Goal: Task Accomplishment & Management: Manage account settings

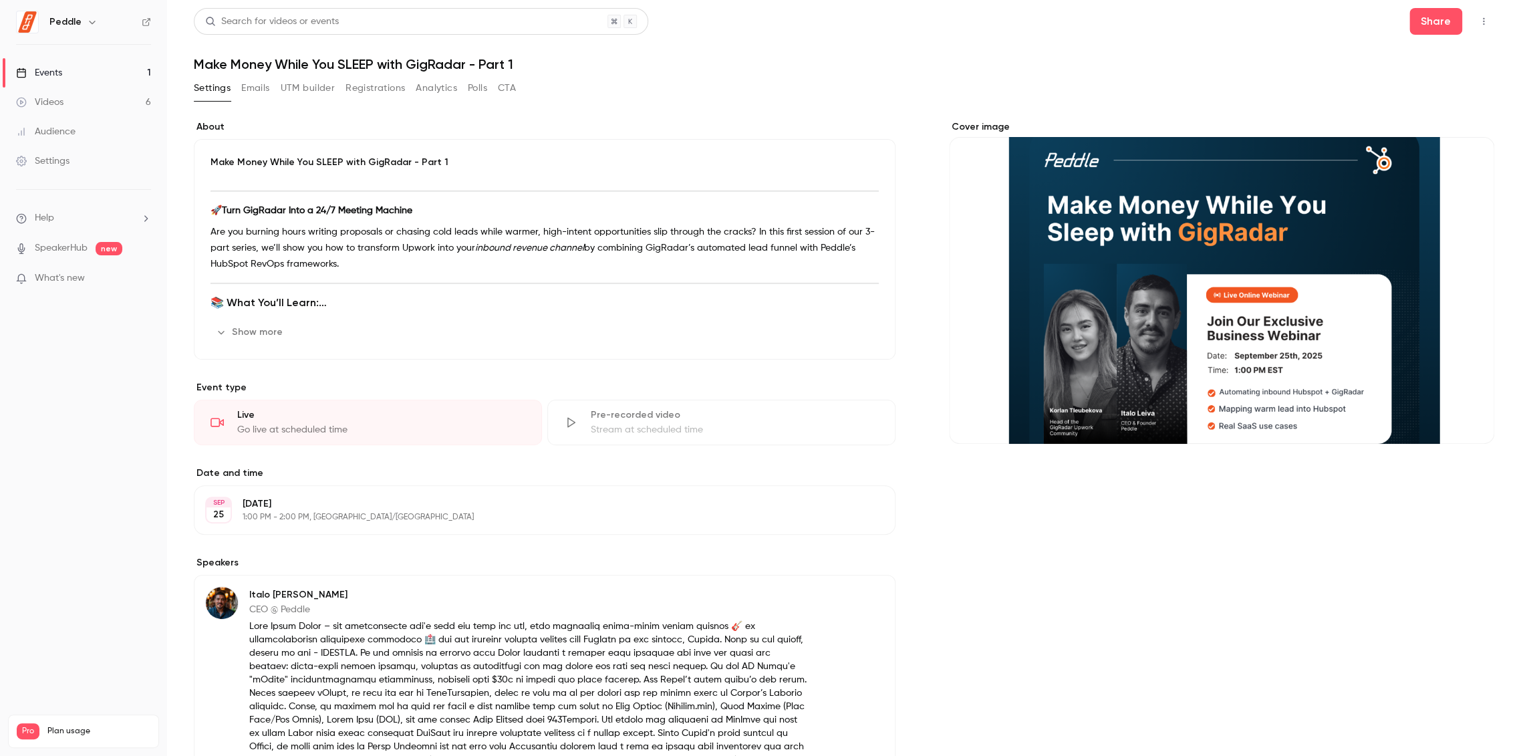
click at [81, 160] on link "Settings" at bounding box center [83, 160] width 167 height 29
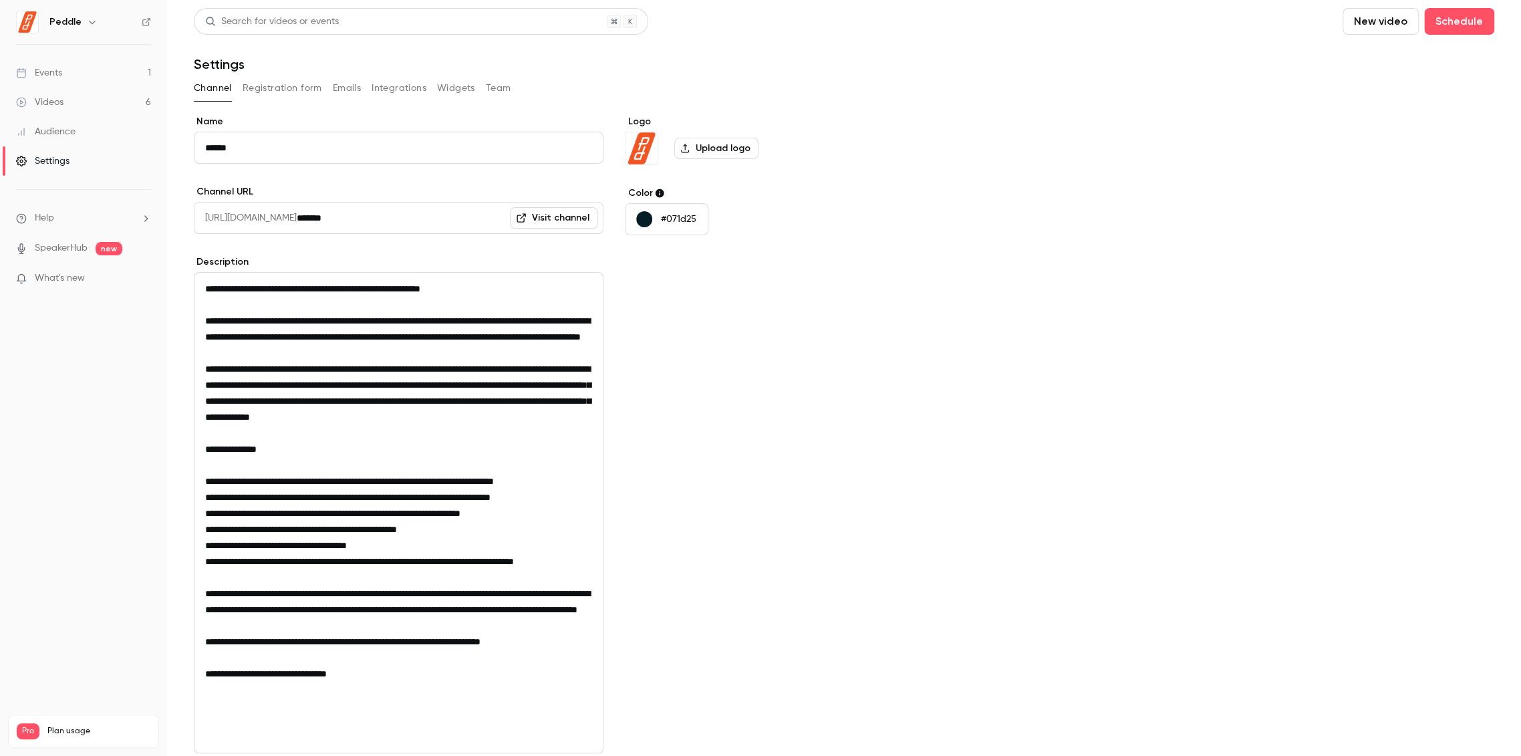
click at [86, 124] on link "Audience" at bounding box center [83, 131] width 167 height 29
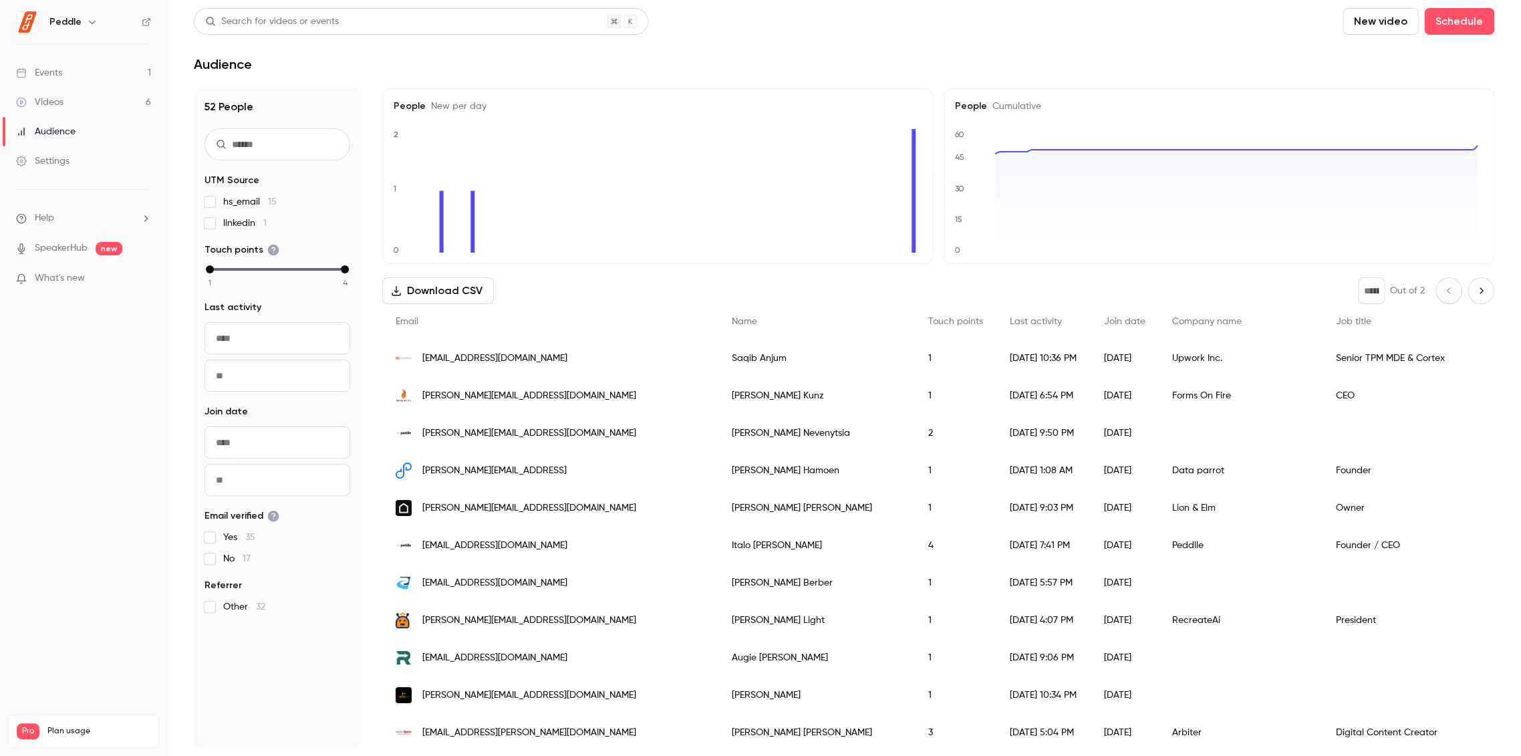
click at [63, 104] on div "Videos" at bounding box center [39, 102] width 47 height 13
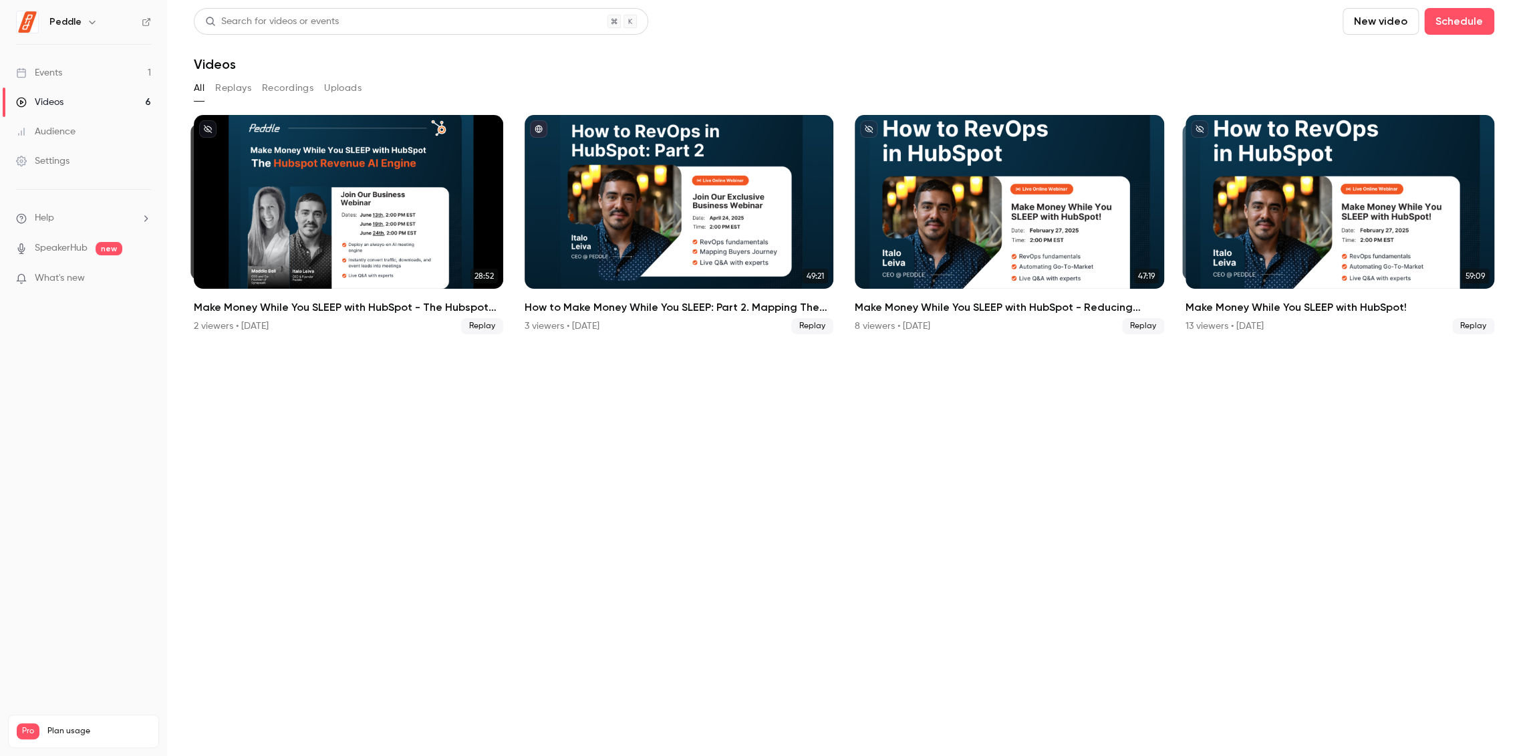
click at [65, 76] on link "Events 1" at bounding box center [83, 72] width 167 height 29
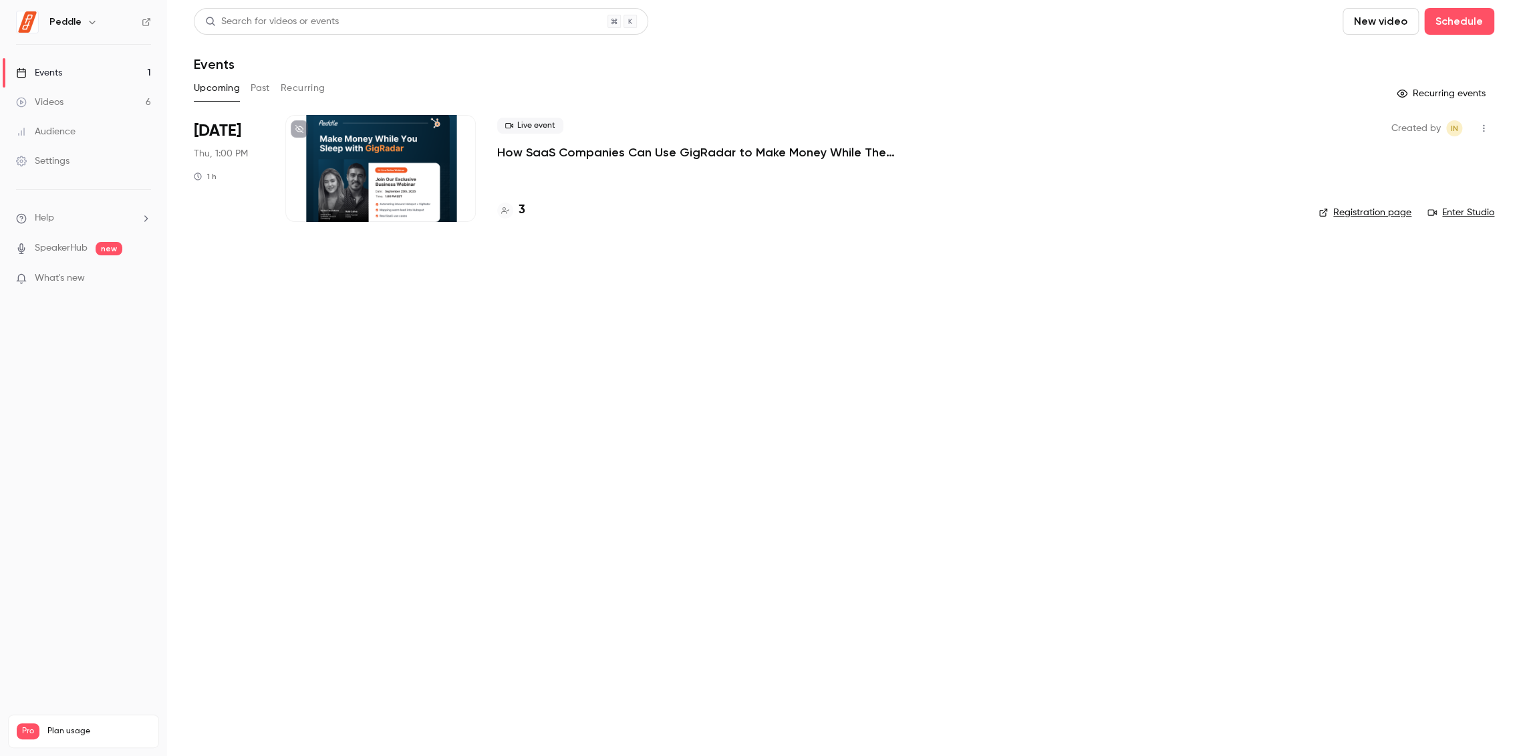
click at [548, 148] on p "How SaaS Companies Can Use GigRadar to Make Money While They Sleep!" at bounding box center [697, 152] width 401 height 16
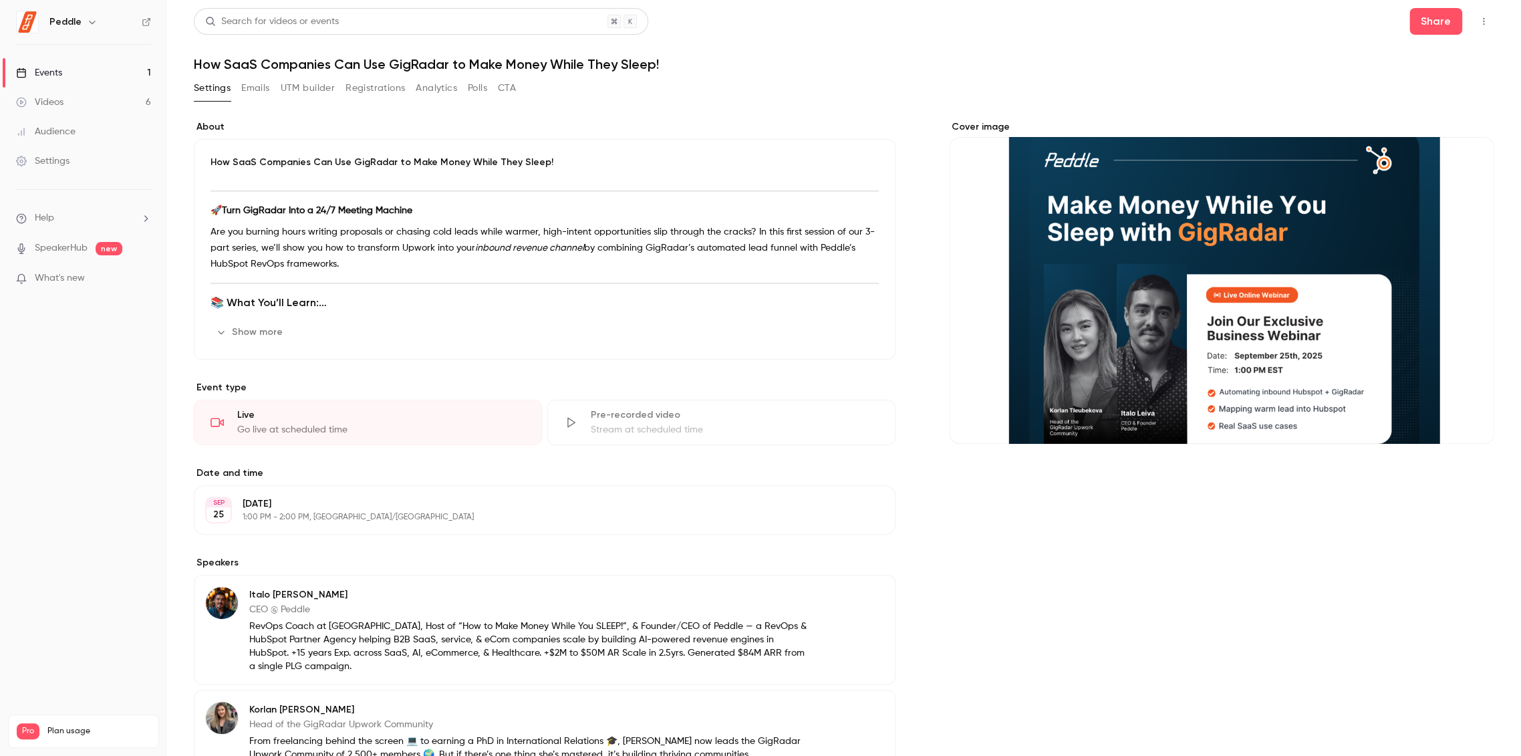
click at [69, 154] on div "Settings" at bounding box center [42, 160] width 53 height 13
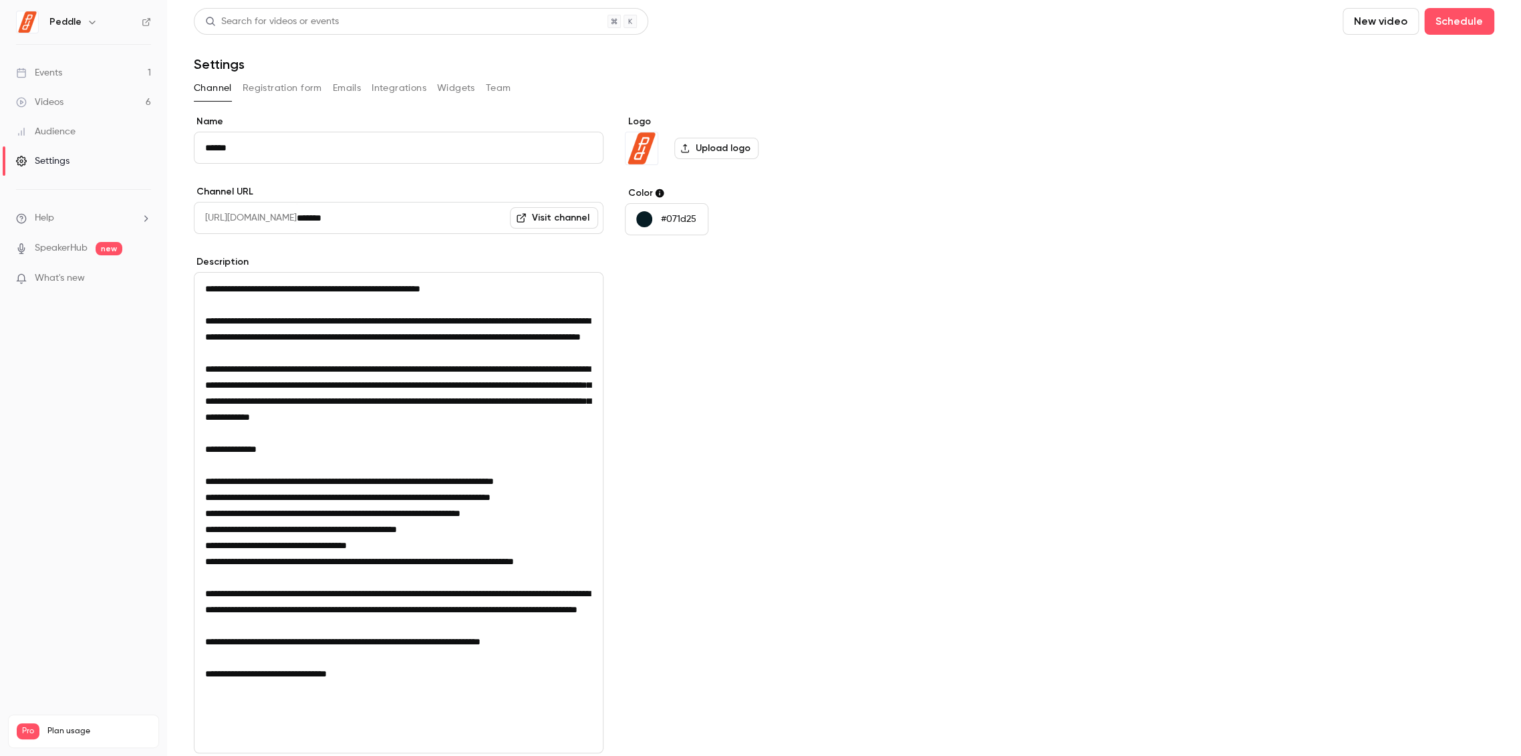
click at [970, 555] on div "Name ****** Channel URL [URL][DOMAIN_NAME] ******* Visit channel Description Au…" at bounding box center [844, 497] width 1300 height 764
click at [95, 23] on icon "button" at bounding box center [92, 22] width 11 height 11
click at [178, 23] on div at bounding box center [760, 378] width 1521 height 756
click at [90, 130] on link "Audience" at bounding box center [83, 131] width 167 height 29
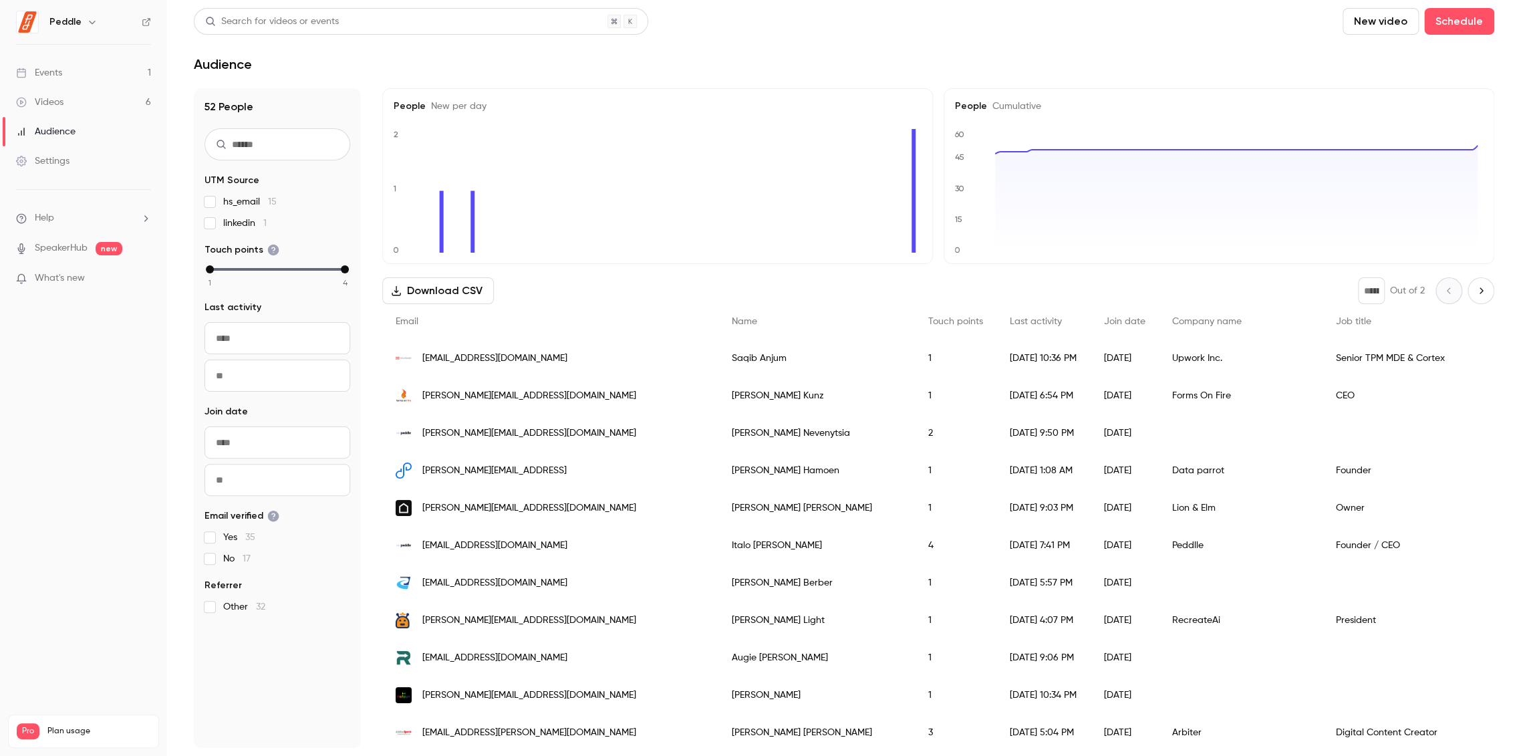
click at [76, 95] on link "Videos 6" at bounding box center [83, 102] width 167 height 29
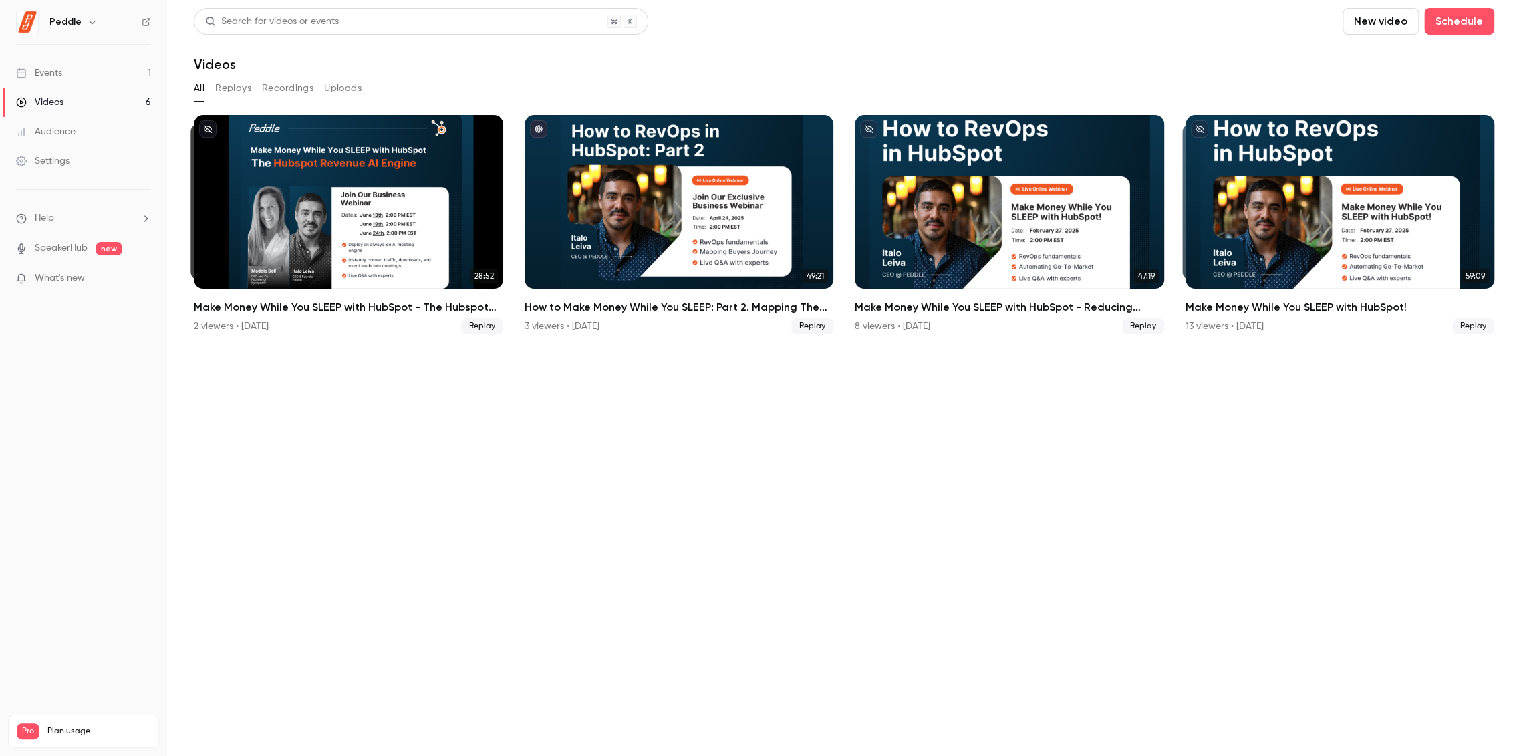
click at [64, 75] on link "Events 1" at bounding box center [83, 72] width 167 height 29
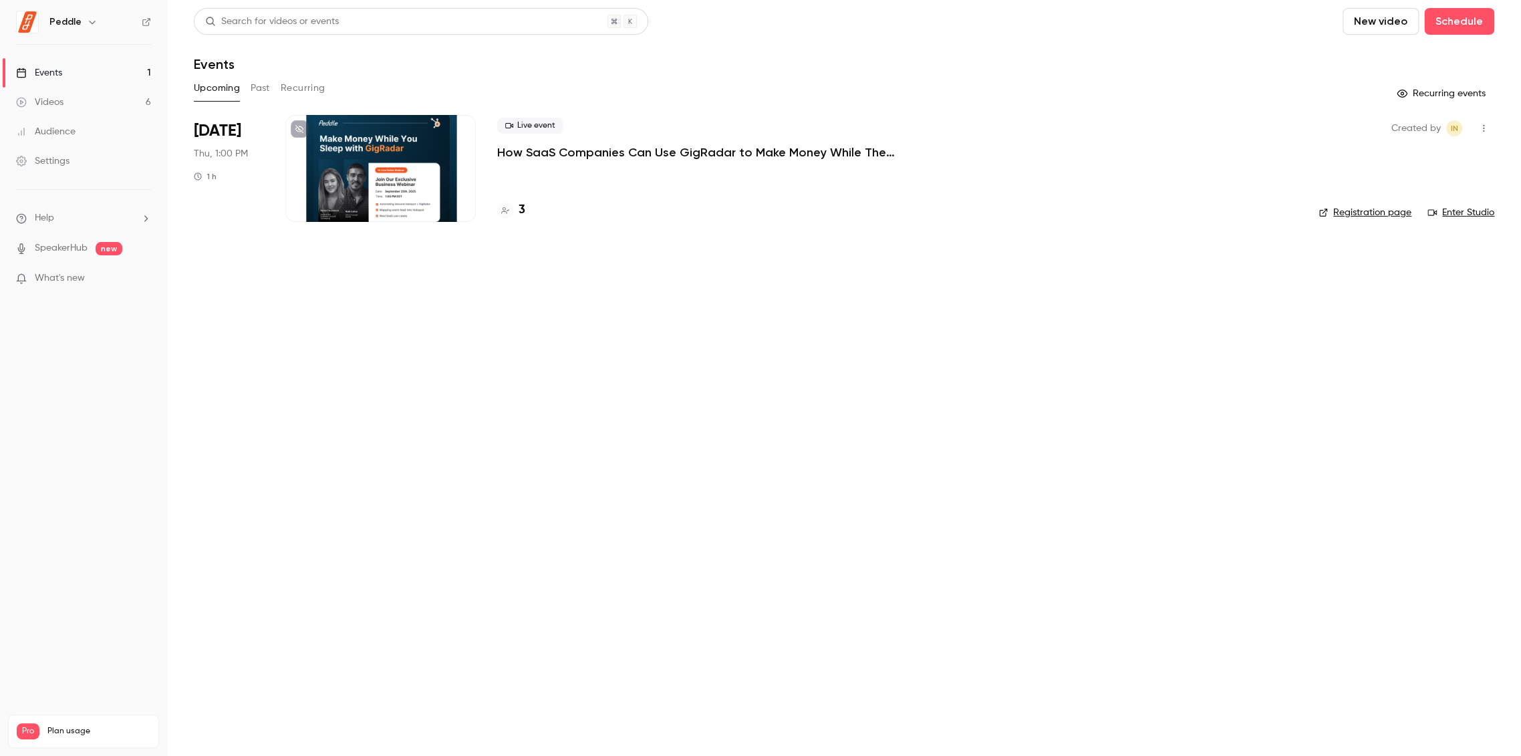
click at [450, 176] on div at bounding box center [380, 168] width 190 height 107
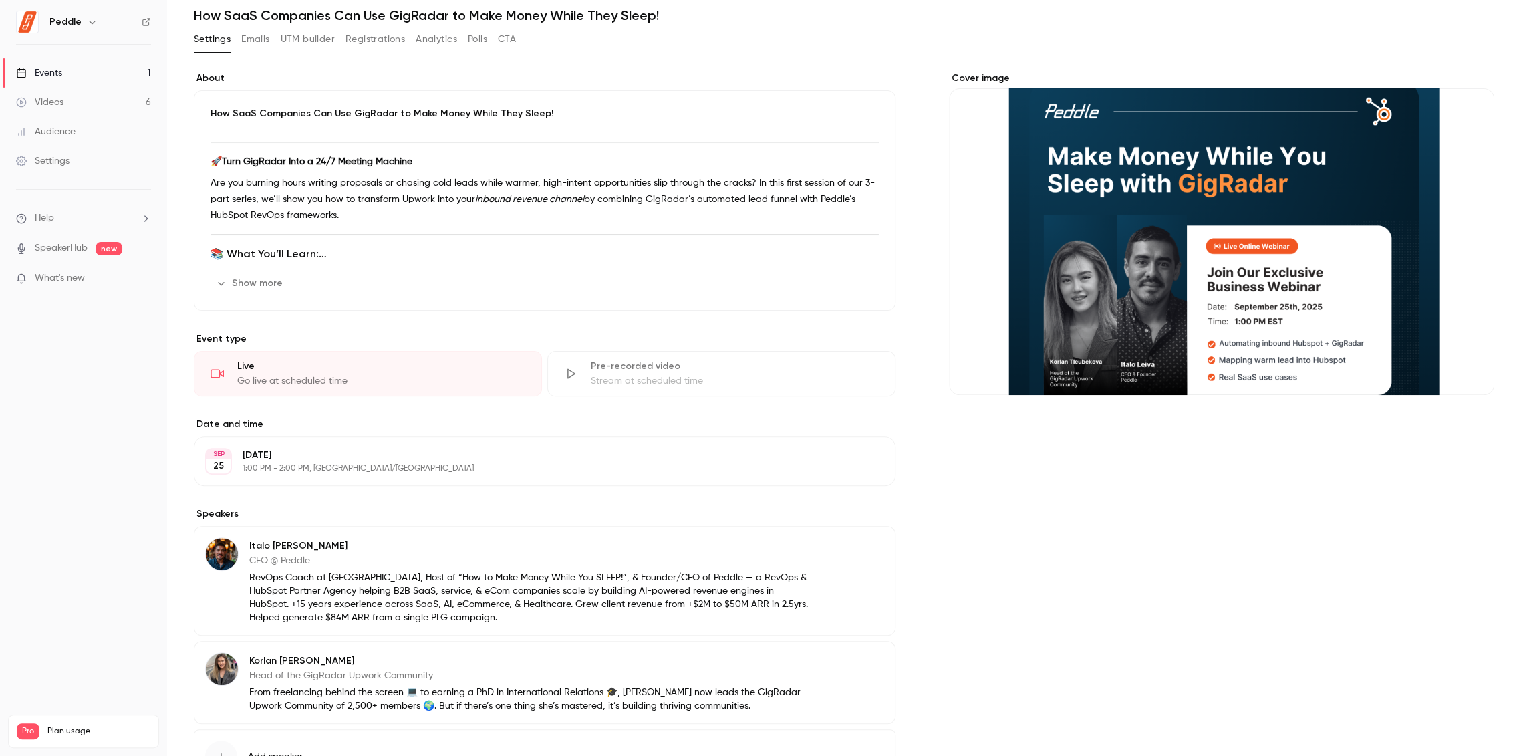
scroll to position [158, 0]
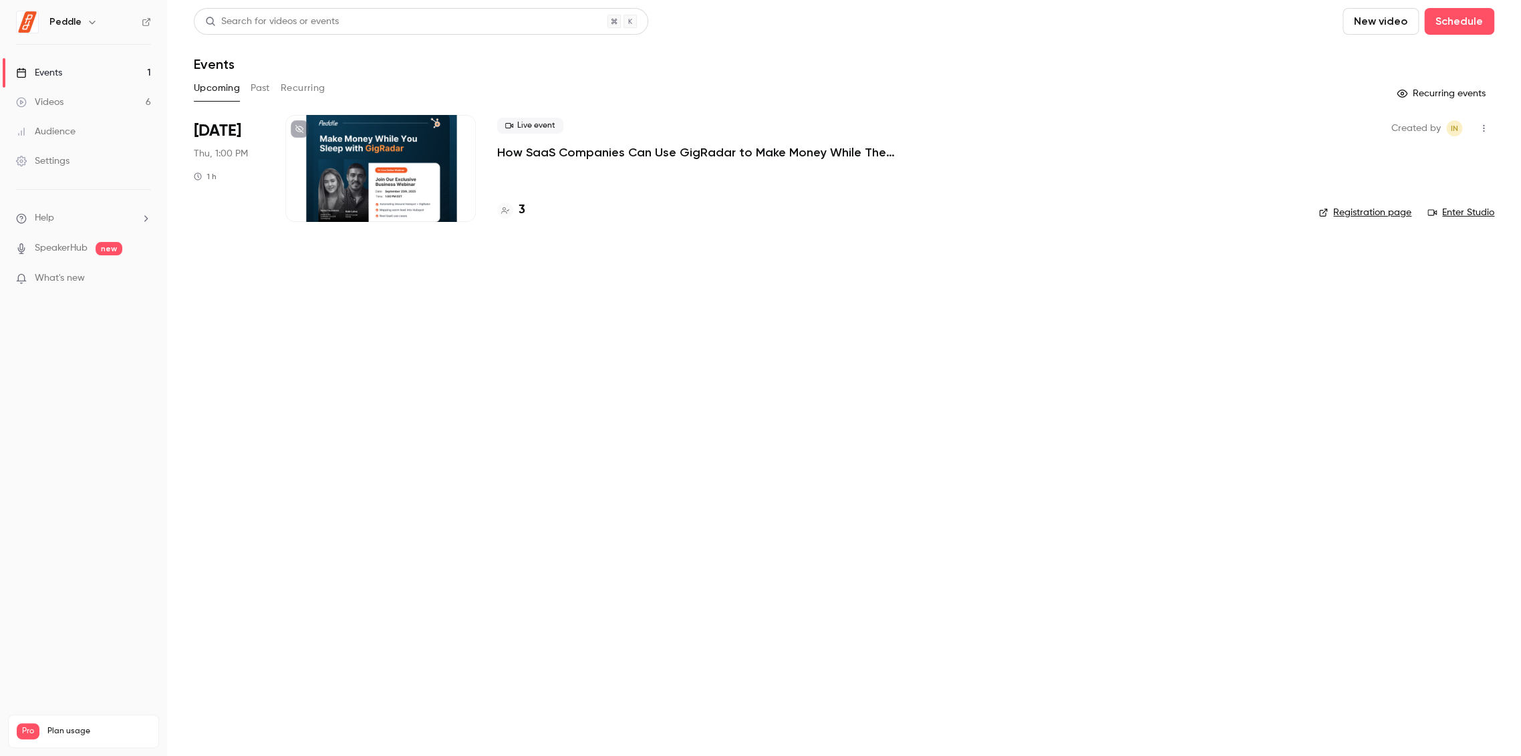
click at [1392, 212] on link "Registration page" at bounding box center [1364, 212] width 93 height 13
click at [80, 15] on div "Peddle" at bounding box center [90, 22] width 82 height 16
click at [87, 23] on icon "button" at bounding box center [92, 22] width 11 height 11
click at [35, 76] on div "Peddle [EMAIL_ADDRESS][DOMAIN_NAME] Billing Pro New channel Log out" at bounding box center [136, 133] width 250 height 157
click at [150, 24] on div at bounding box center [760, 378] width 1521 height 756
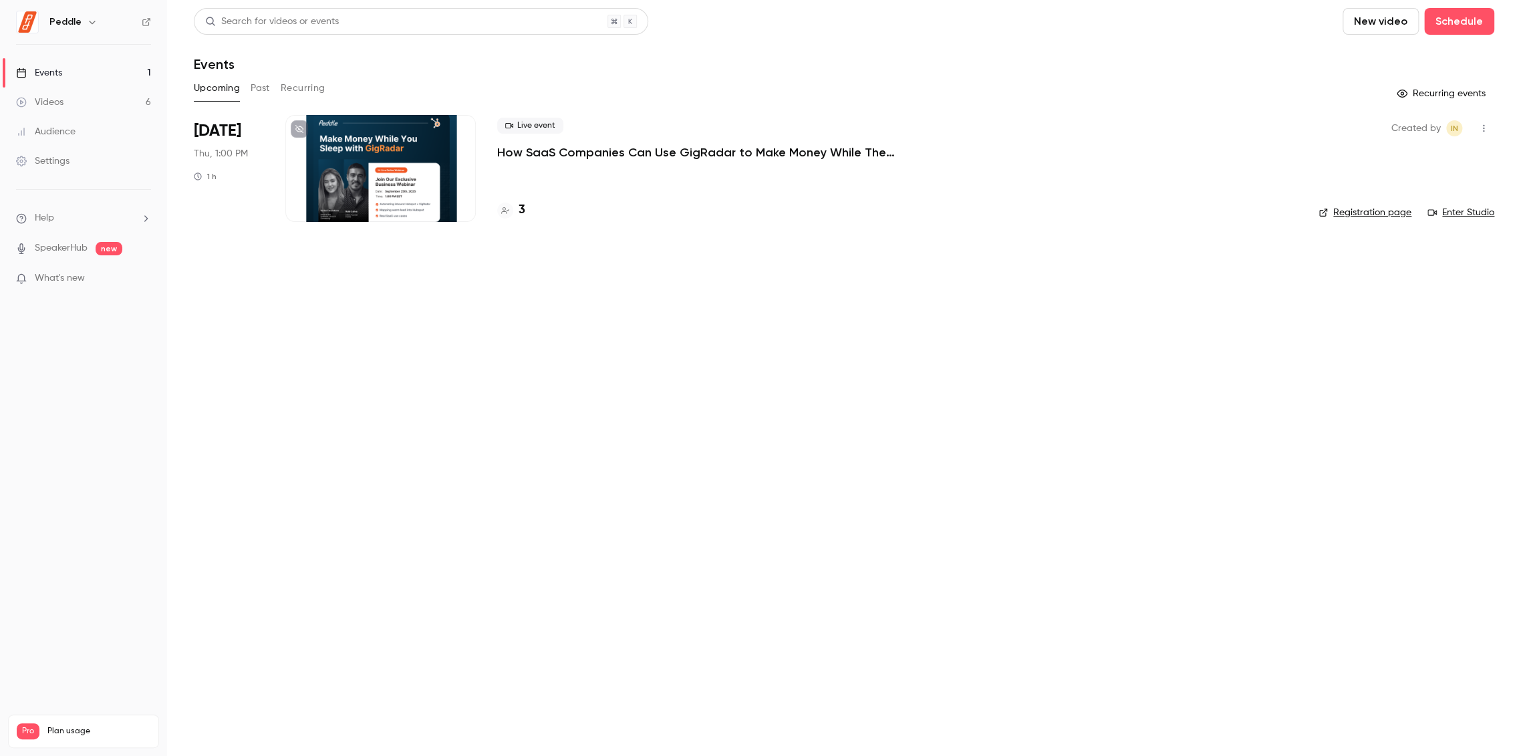
click at [146, 20] on icon at bounding box center [146, 21] width 9 height 9
drag, startPoint x: 66, startPoint y: 661, endPoint x: 33, endPoint y: 660, distance: 33.4
click at [61, 726] on span "Plan usage" at bounding box center [98, 731] width 103 height 11
click at [31, 723] on span "Pro" at bounding box center [28, 731] width 23 height 16
click at [53, 21] on h6 "Peddle" at bounding box center [65, 21] width 32 height 13
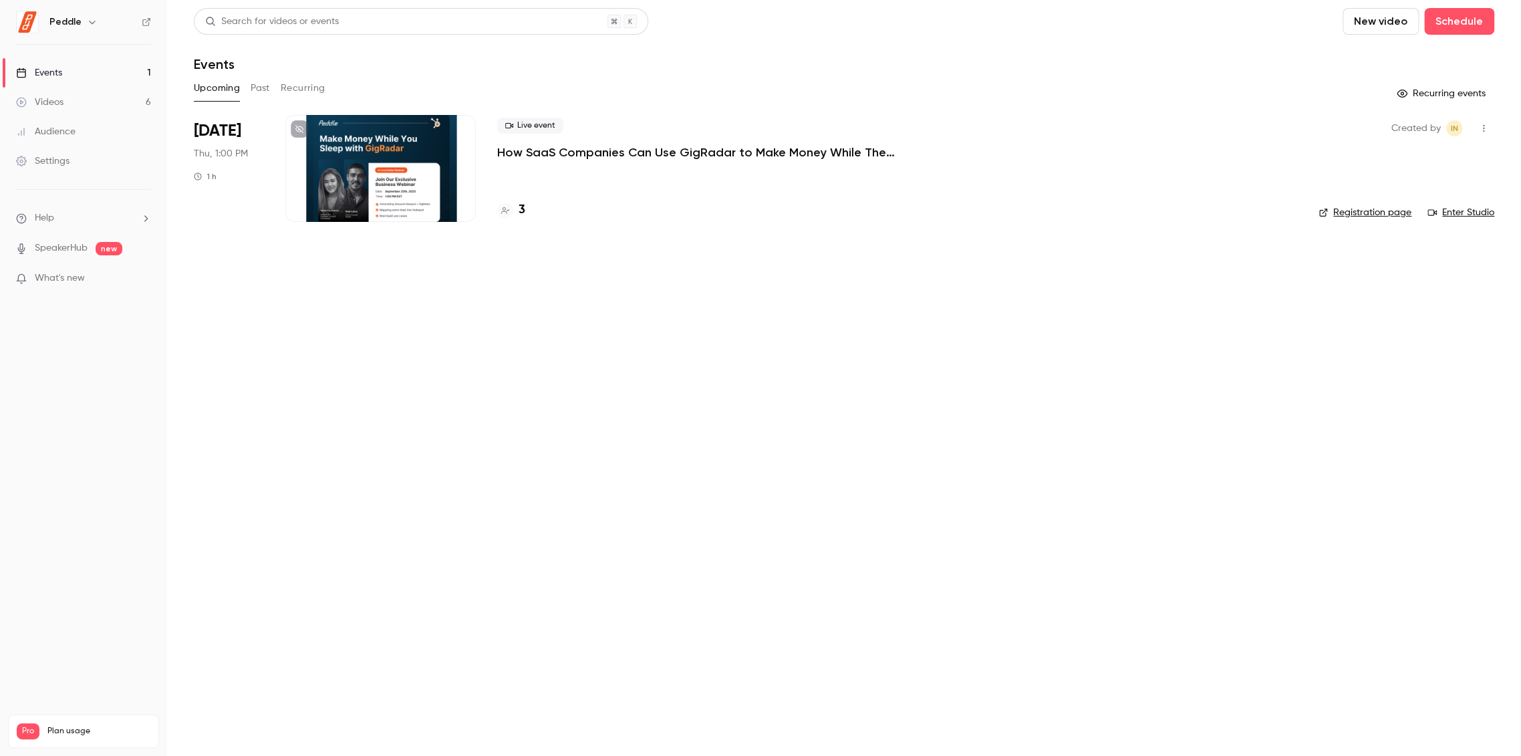
click at [91, 20] on icon "button" at bounding box center [92, 22] width 11 height 11
click at [112, 117] on div "Billing" at bounding box center [138, 123] width 179 height 13
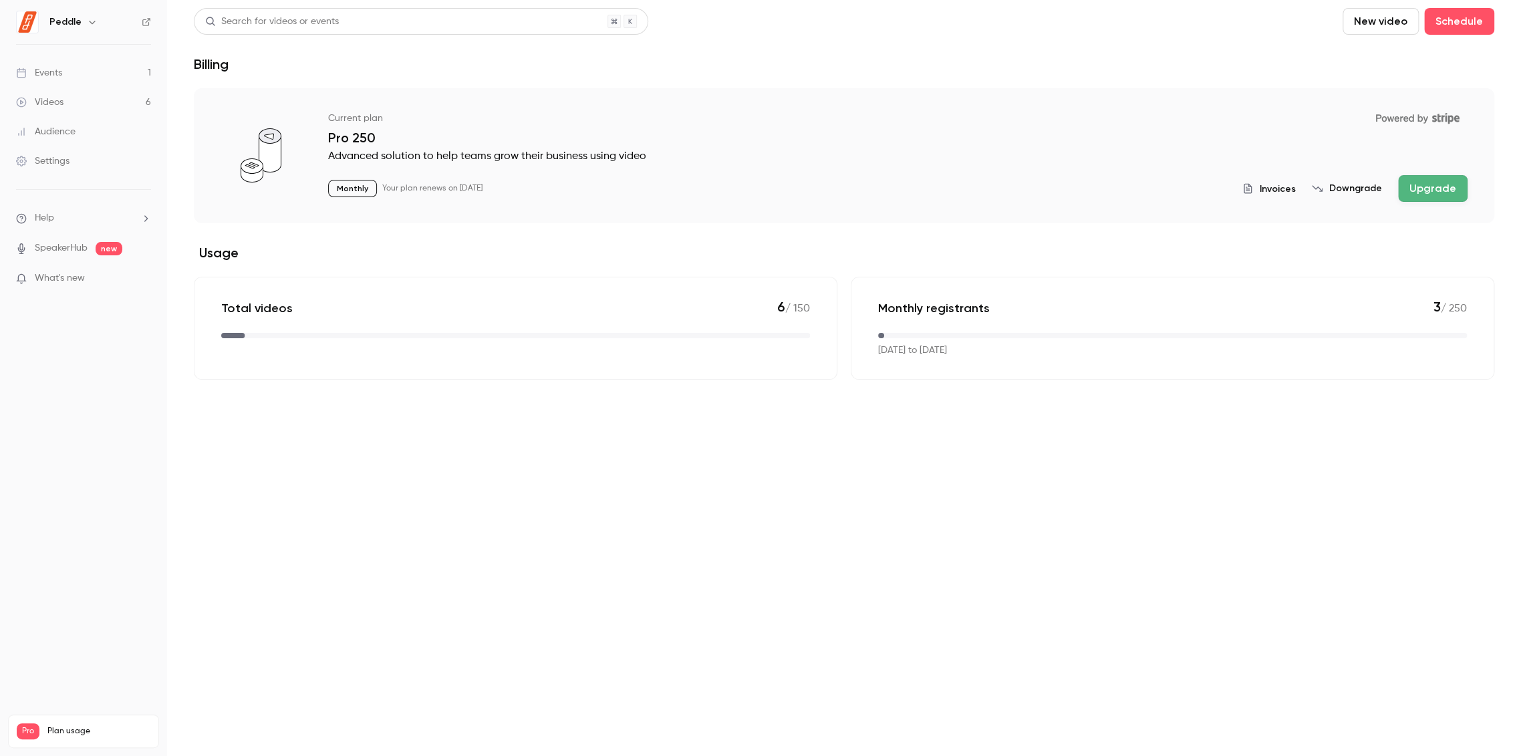
click at [87, 163] on link "Settings" at bounding box center [83, 160] width 167 height 29
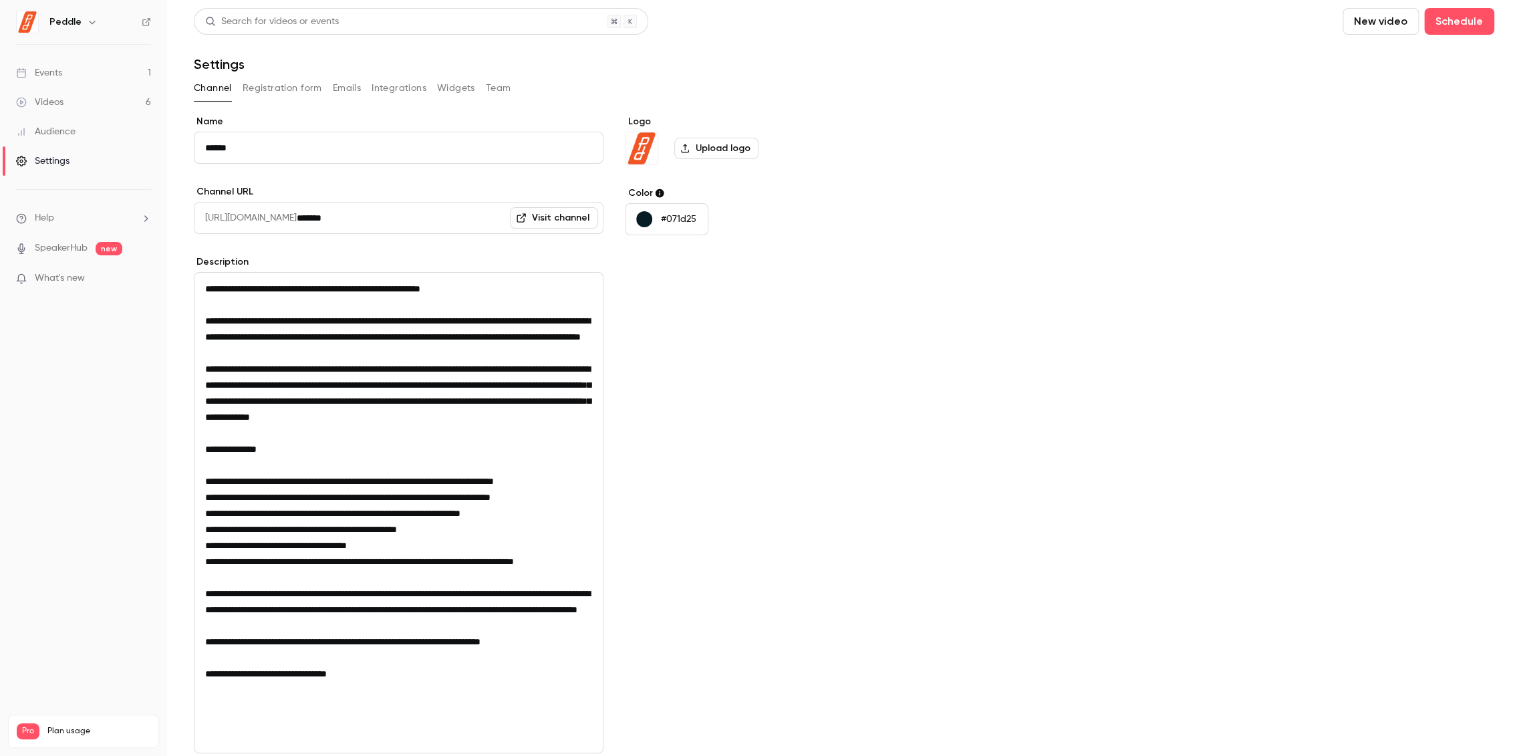
click at [408, 81] on button "Integrations" at bounding box center [398, 88] width 55 height 21
